Goal: Transaction & Acquisition: Subscribe to service/newsletter

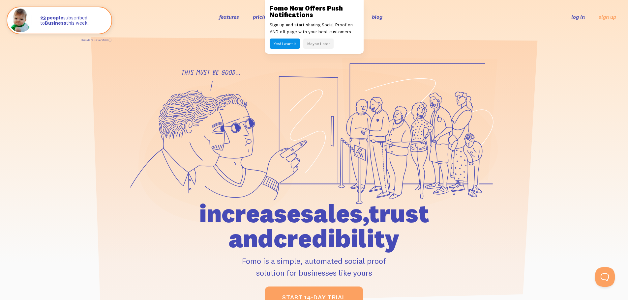
click at [321, 42] on button "Maybe Later" at bounding box center [318, 44] width 30 height 10
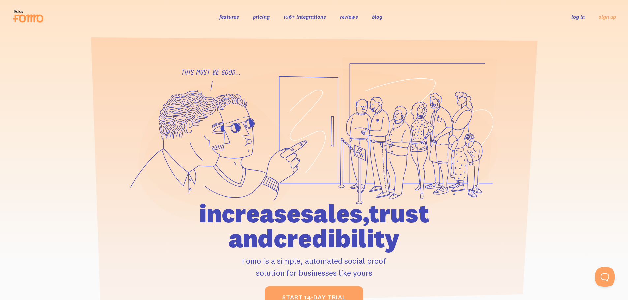
drag, startPoint x: 309, startPoint y: 16, endPoint x: 323, endPoint y: 16, distance: 14.2
click at [309, 16] on link "106+ integrations" at bounding box center [305, 17] width 43 height 7
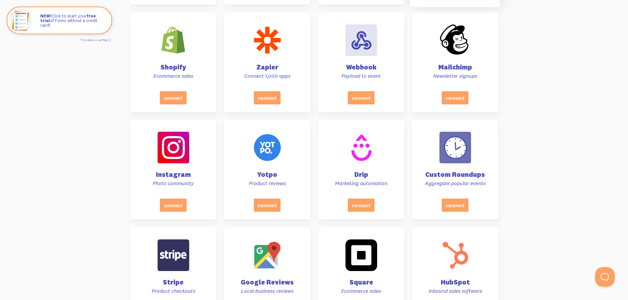
scroll to position [363, 0]
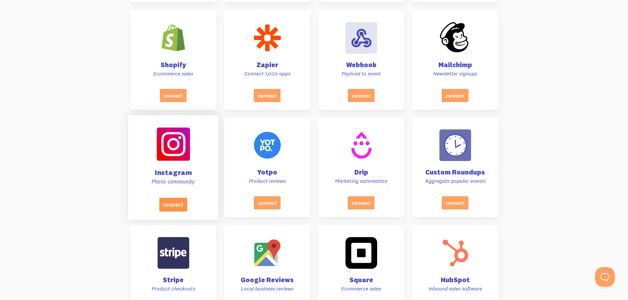
click at [181, 202] on button "connect" at bounding box center [173, 205] width 28 height 14
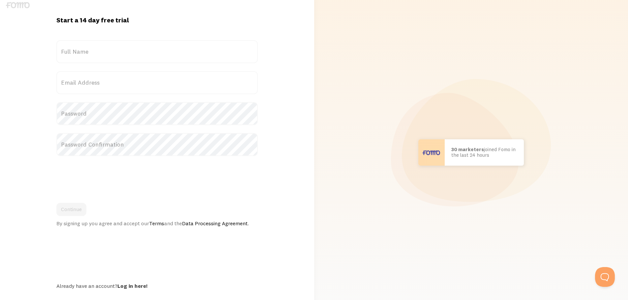
scroll to position [22, 0]
